Goal: Transaction & Acquisition: Purchase product/service

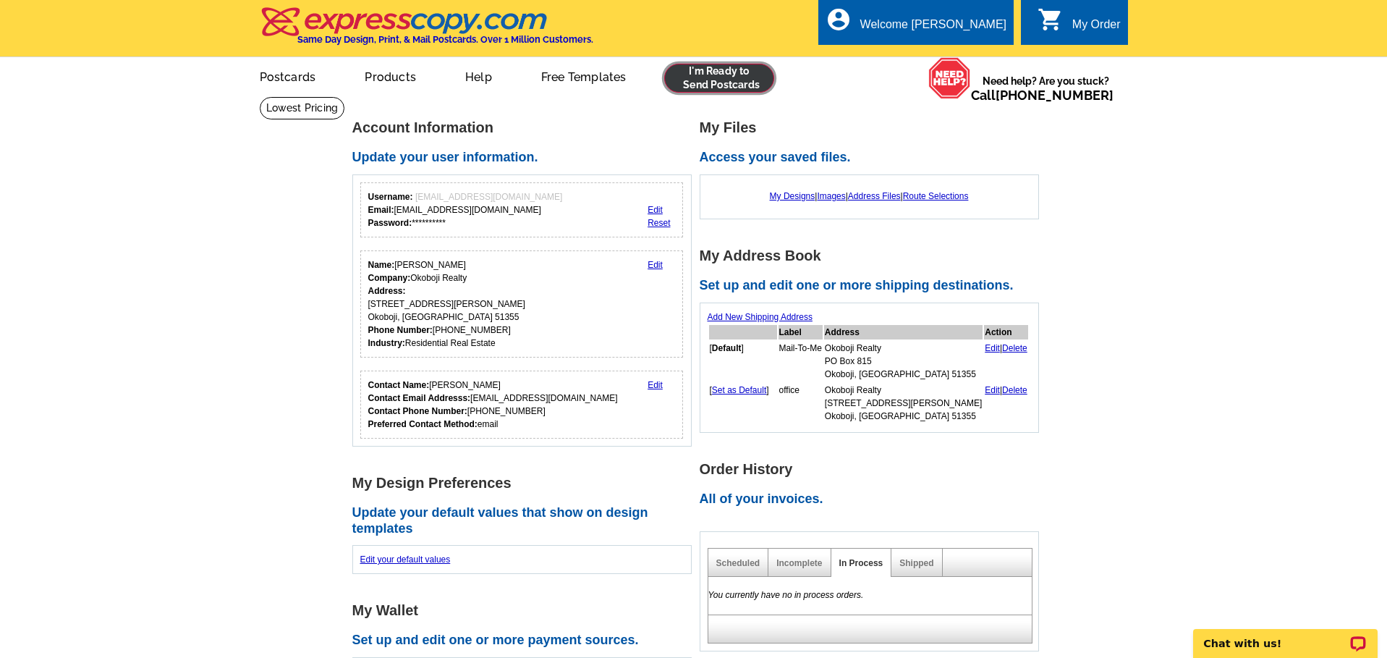
click at [729, 80] on link at bounding box center [719, 78] width 111 height 29
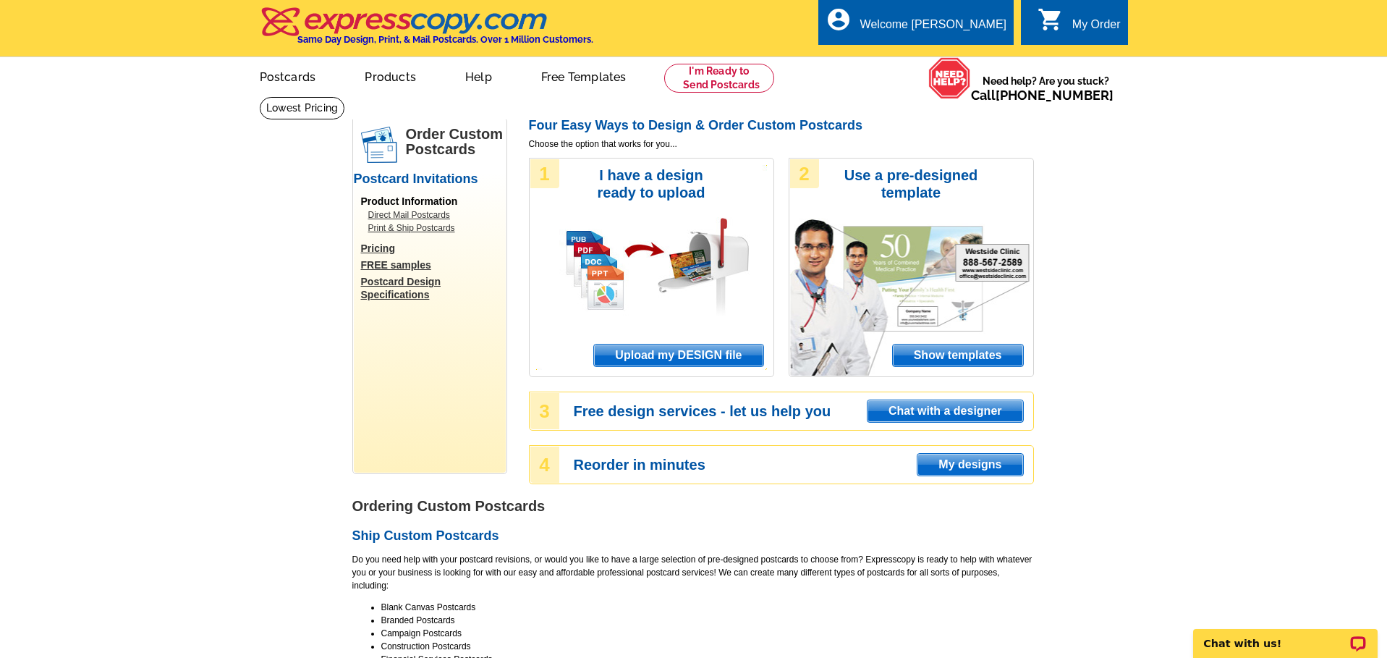
click at [684, 359] on span "Upload my DESIGN file" at bounding box center [678, 355] width 169 height 22
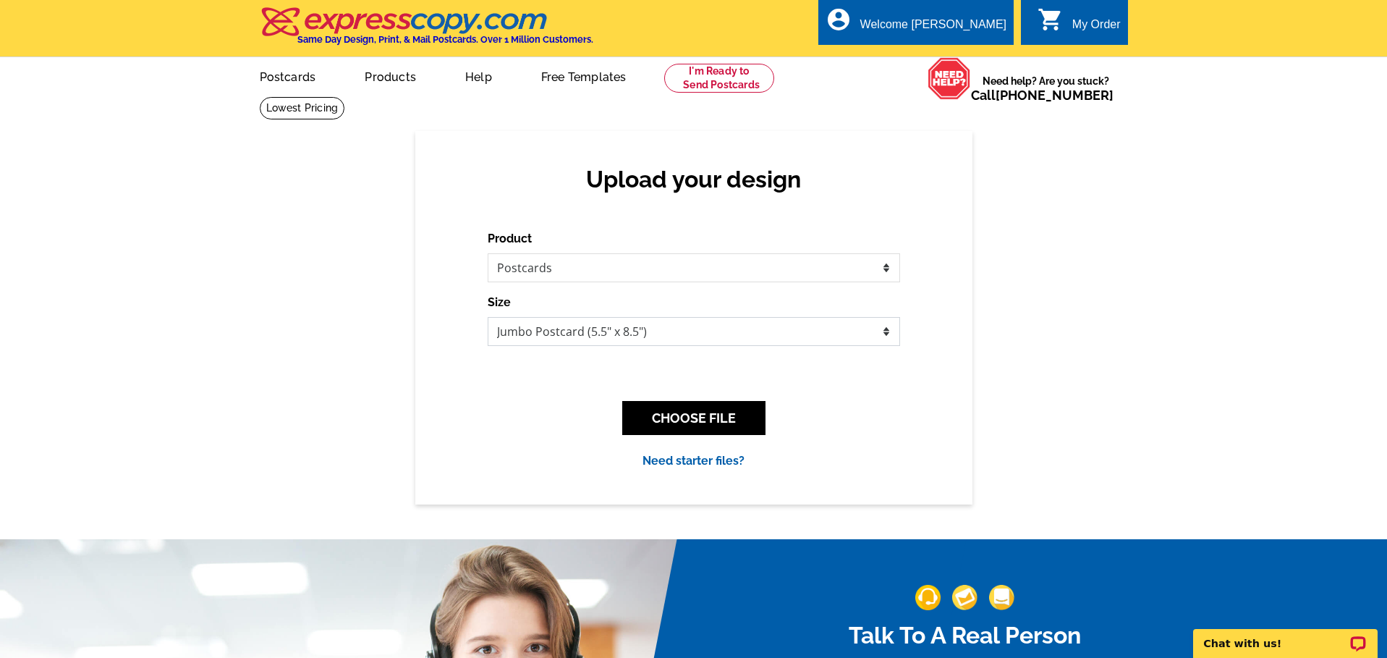
click at [674, 331] on select "Jumbo Postcard (5.5" x 8.5") Regular Postcard (4.25" x 5.6") Panoramic Postcard…" at bounding box center [694, 331] width 412 height 29
